Goal: Transaction & Acquisition: Download file/media

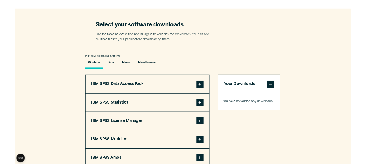
scroll to position [406, 0]
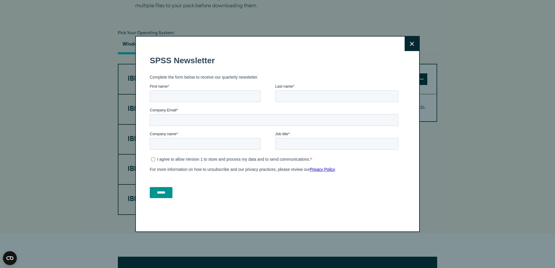
click at [166, 134] on input "******" at bounding box center [161, 192] width 23 height 11
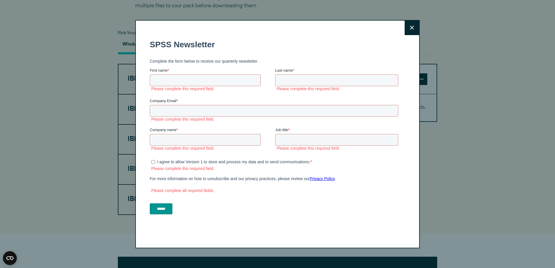
click at [360, 29] on button "Close" at bounding box center [411, 28] width 15 height 15
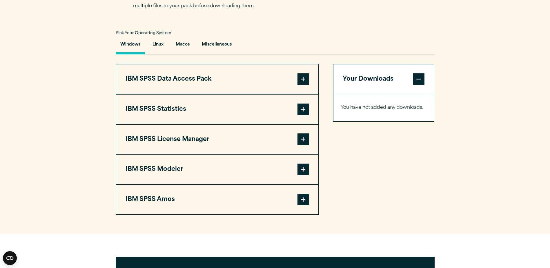
click at [305, 111] on span at bounding box center [304, 110] width 12 height 12
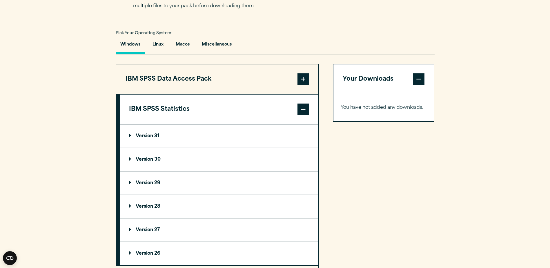
click at [214, 134] on summary "Version 30" at bounding box center [219, 159] width 199 height 23
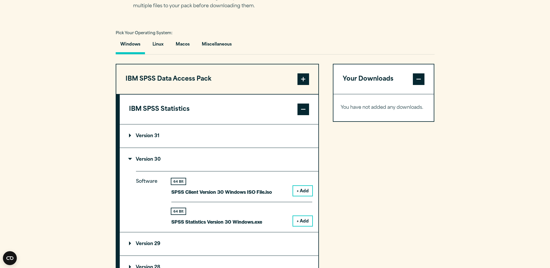
click at [305, 134] on button "+ Add" at bounding box center [302, 221] width 19 height 10
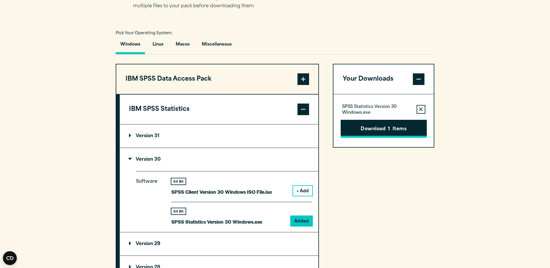
click at [360, 133] on button "Download 1 Items" at bounding box center [384, 129] width 86 height 18
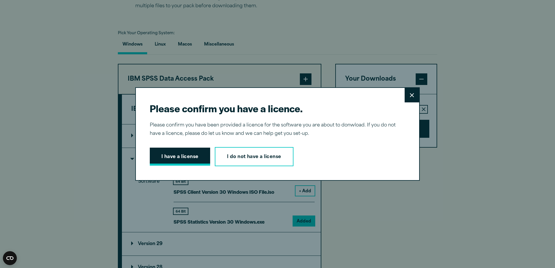
click at [196, 134] on button "I have a license" at bounding box center [180, 157] width 60 height 18
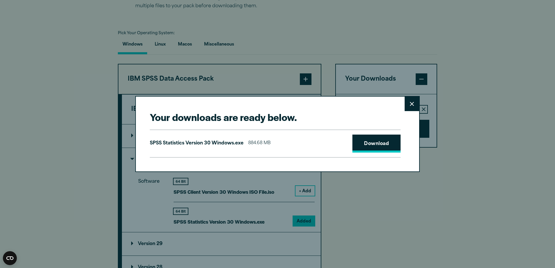
click at [360, 134] on link "Download" at bounding box center [376, 144] width 48 height 18
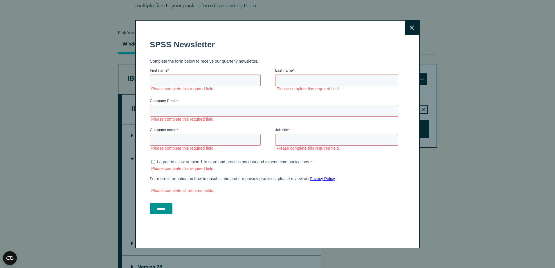
click at [360, 30] on button "Close" at bounding box center [411, 28] width 15 height 15
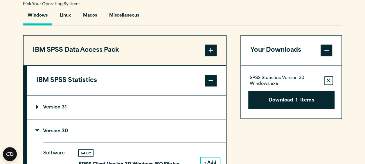
scroll to position [493, 0]
